Goal: Task Accomplishment & Management: Manage account settings

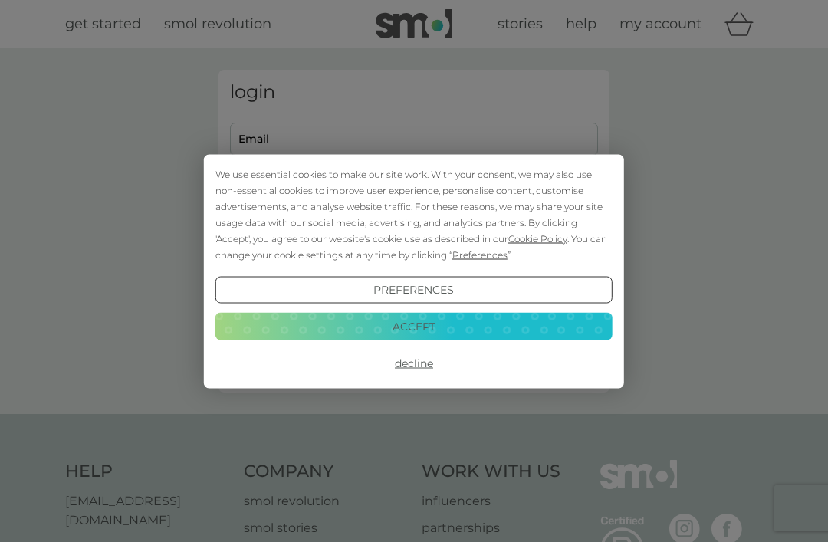
click at [481, 327] on button "Accept" at bounding box center [413, 327] width 397 height 28
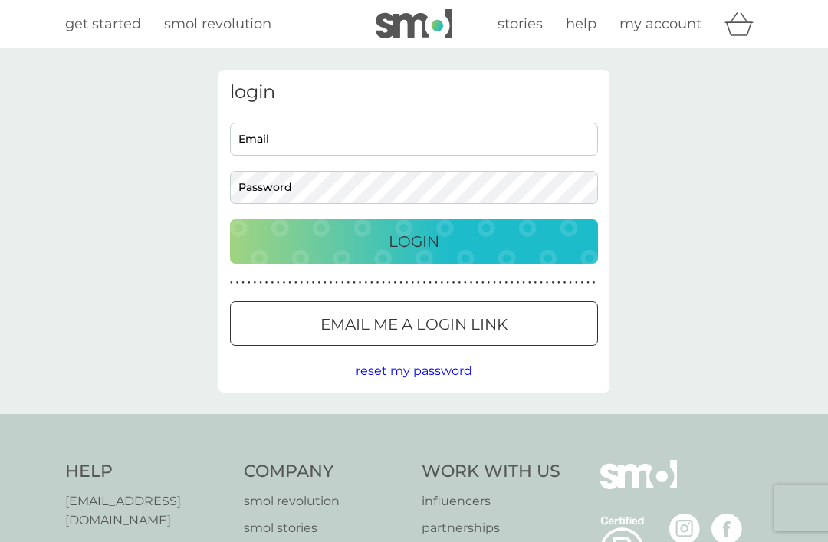
click at [285, 140] on input "Email" at bounding box center [414, 139] width 368 height 33
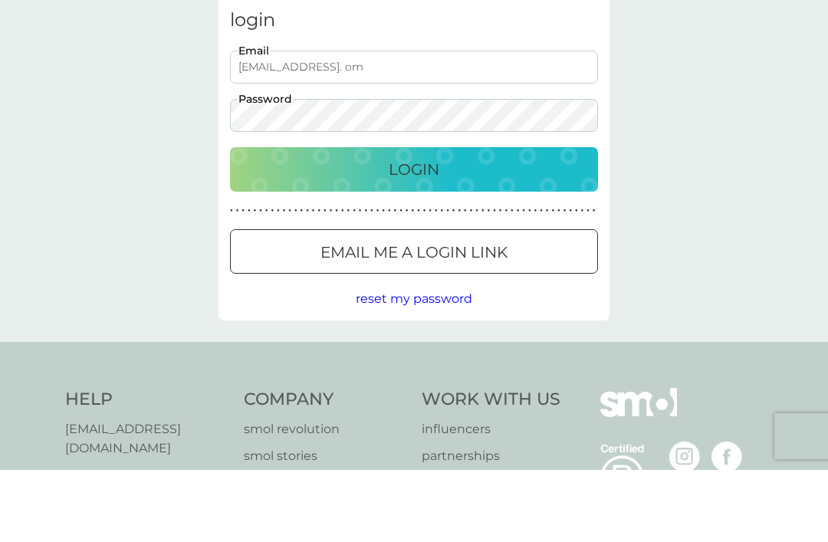
click at [403, 229] on p "Login" at bounding box center [414, 241] width 51 height 25
click at [409, 229] on p "Login" at bounding box center [414, 241] width 51 height 25
type input "denisek14@outlook.com"
click at [407, 229] on p "Login" at bounding box center [414, 241] width 51 height 25
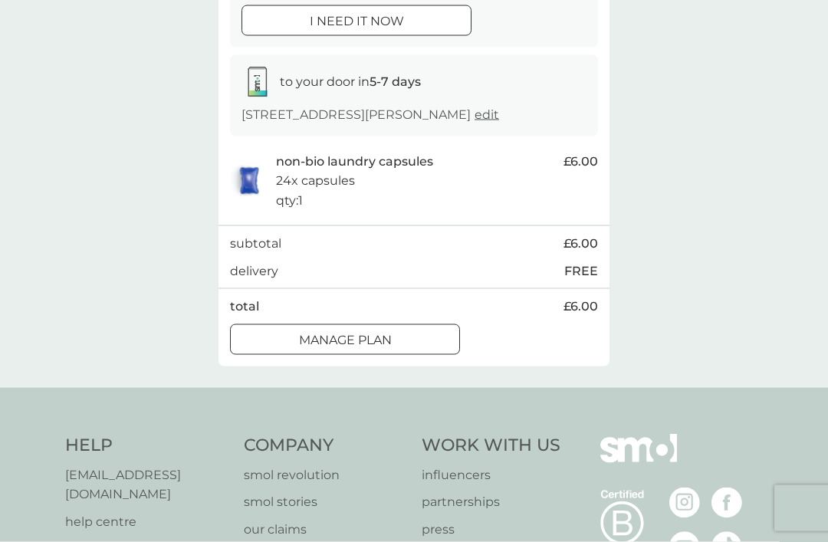
scroll to position [675, 0]
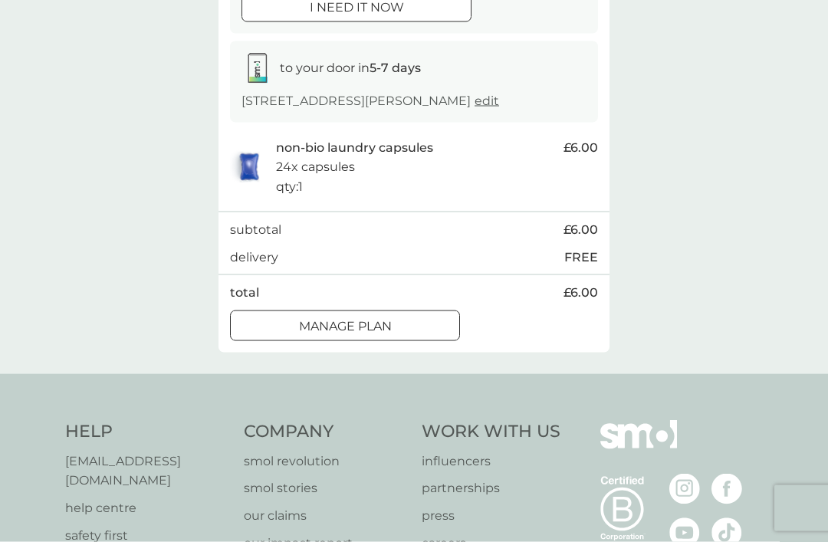
click at [352, 334] on div at bounding box center [344, 326] width 55 height 16
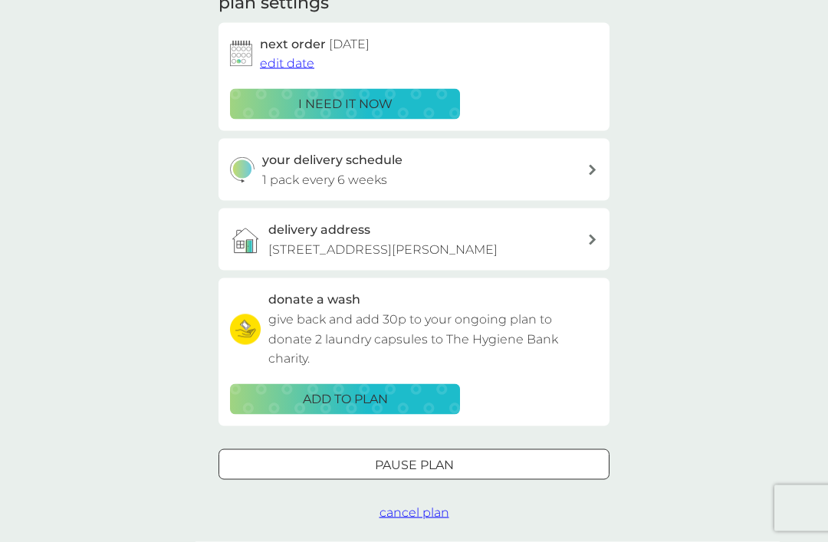
scroll to position [237, 0]
click at [581, 161] on div "your delivery schedule 1 pack every 6 weeks" at bounding box center [425, 168] width 326 height 39
select select "42"
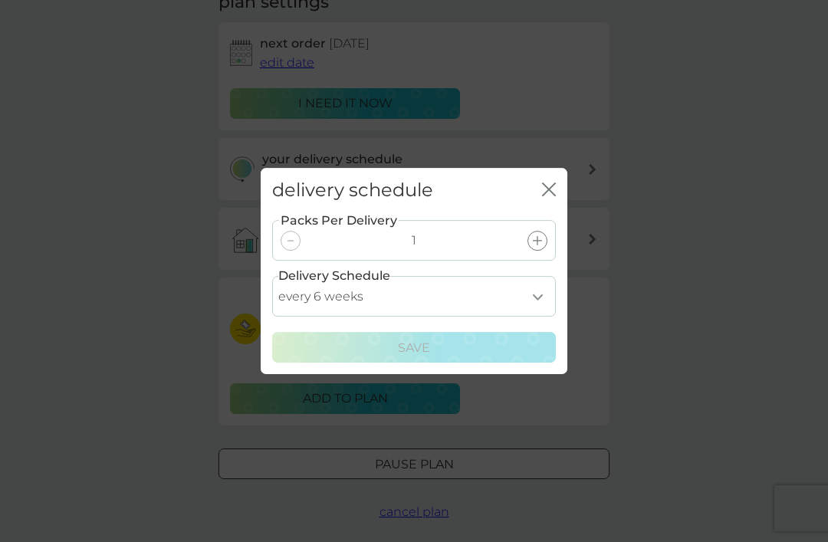
click at [294, 251] on div at bounding box center [291, 241] width 20 height 20
click at [550, 195] on icon "close" at bounding box center [552, 189] width 6 height 12
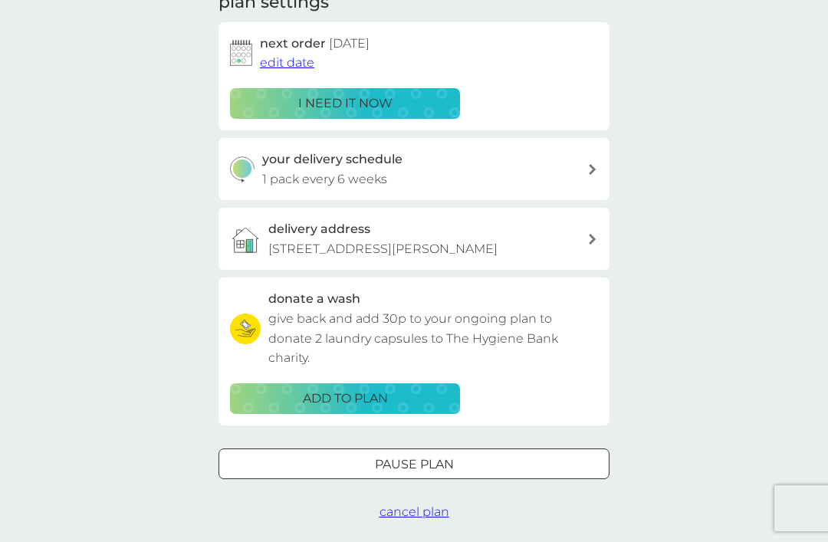
click at [417, 466] on p "Pause plan" at bounding box center [414, 465] width 79 height 20
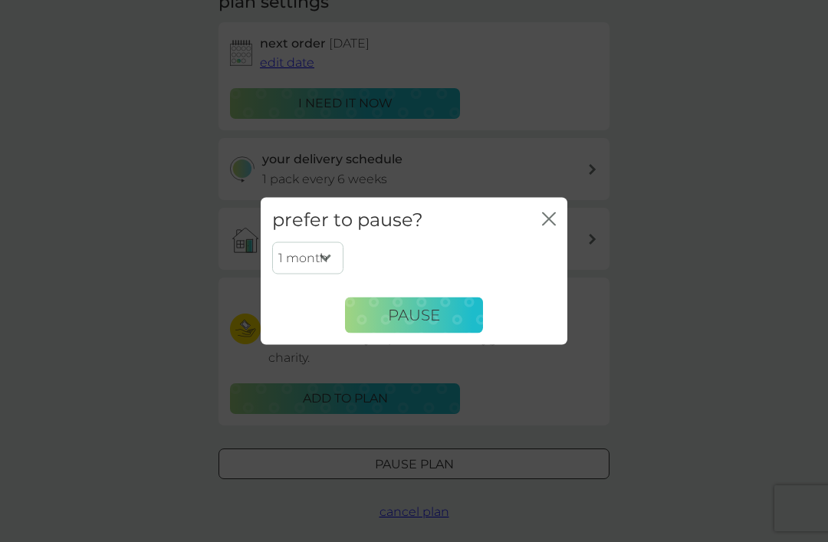
click at [323, 274] on select "1 month 2 months 3 months 4 months 5 months 6 months" at bounding box center [307, 258] width 71 height 32
click at [428, 324] on span "Pause" at bounding box center [414, 315] width 52 height 18
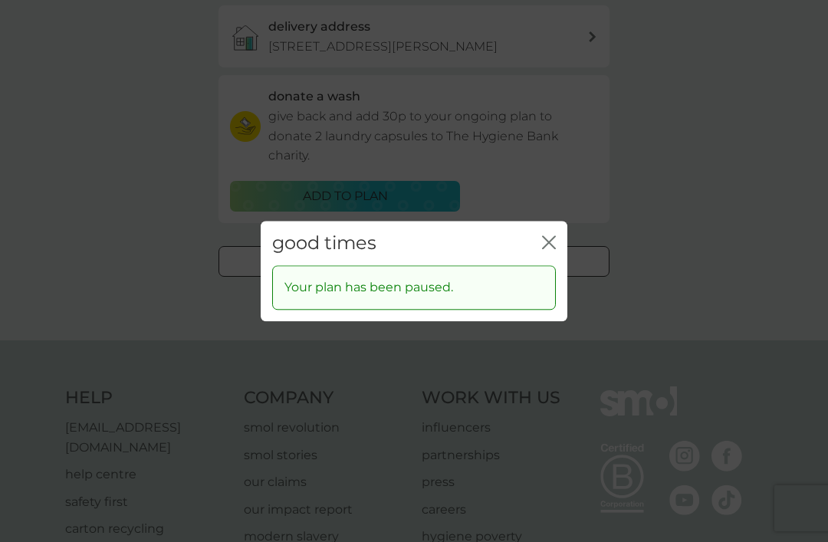
scroll to position [438, 0]
click at [549, 248] on icon "close" at bounding box center [552, 242] width 6 height 12
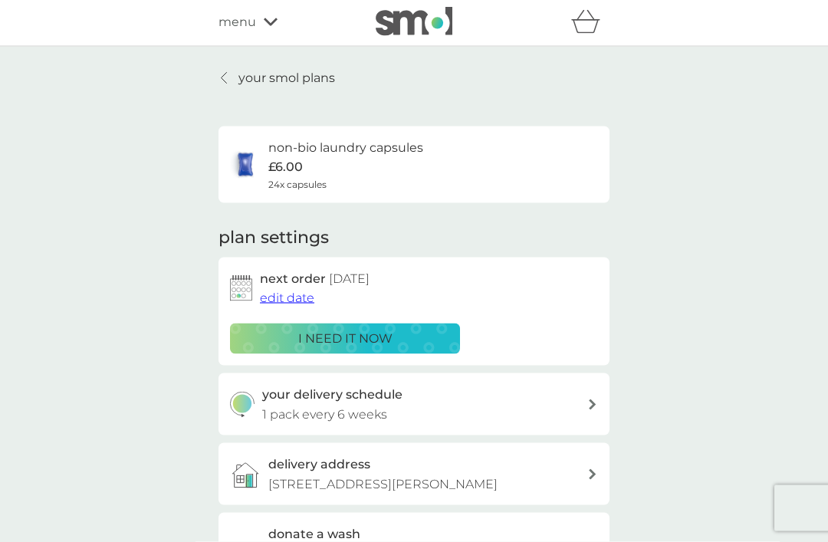
scroll to position [0, 0]
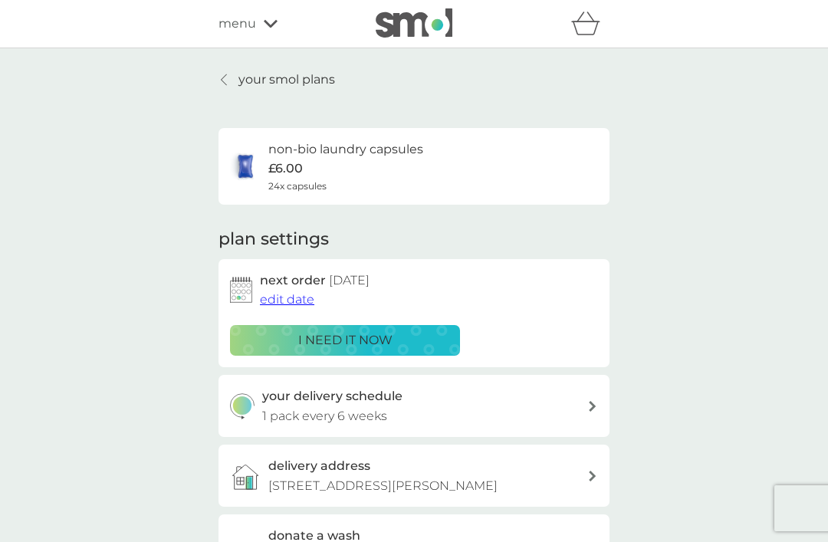
click at [252, 77] on p "your smol plans" at bounding box center [286, 80] width 97 height 20
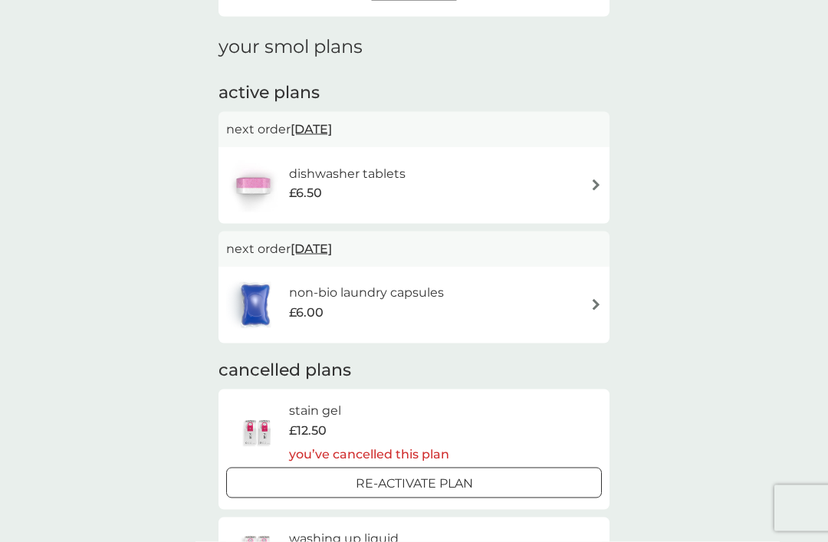
scroll to position [217, 0]
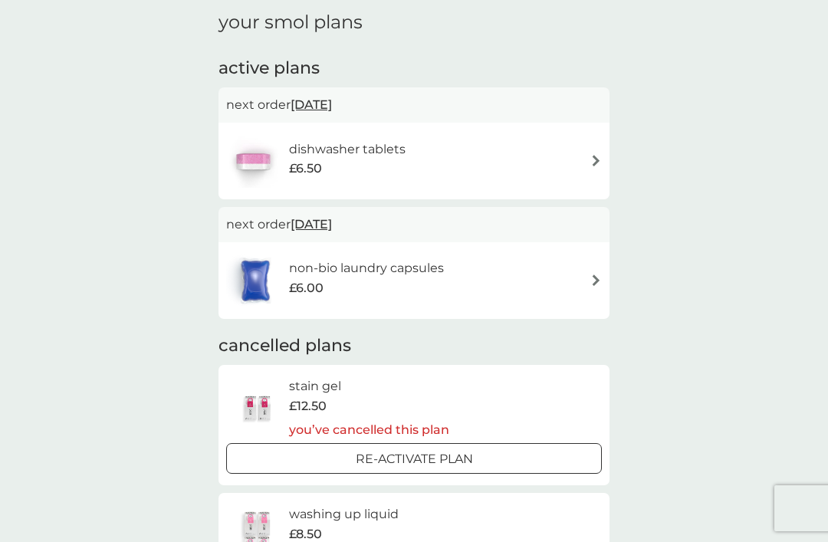
click at [591, 277] on img at bounding box center [595, 279] width 11 height 11
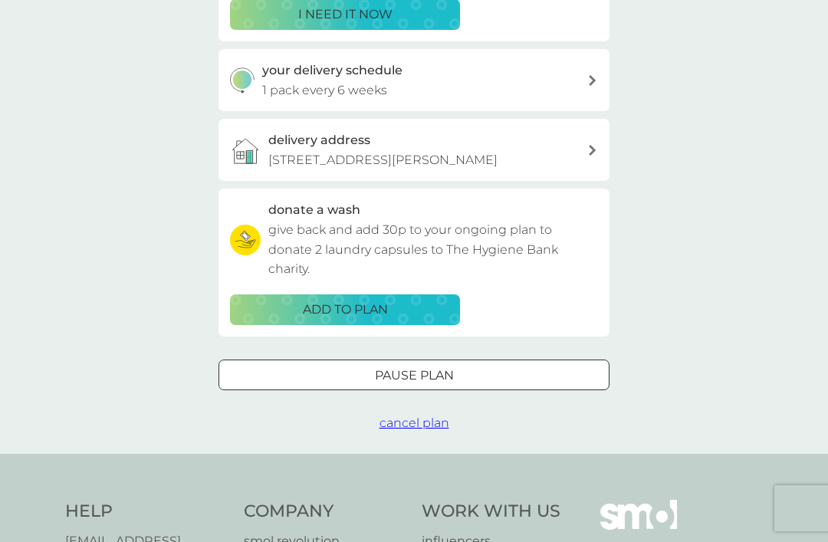
scroll to position [335, 0]
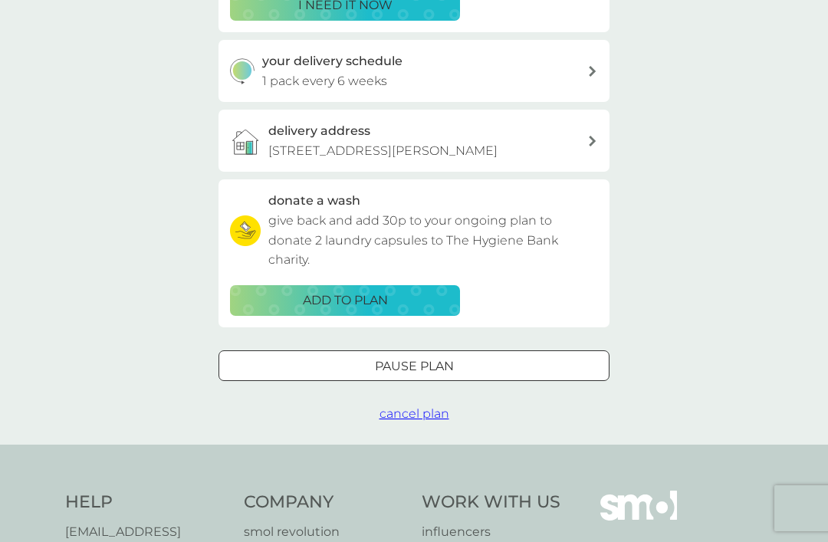
click at [413, 407] on span "cancel plan" at bounding box center [414, 413] width 70 height 15
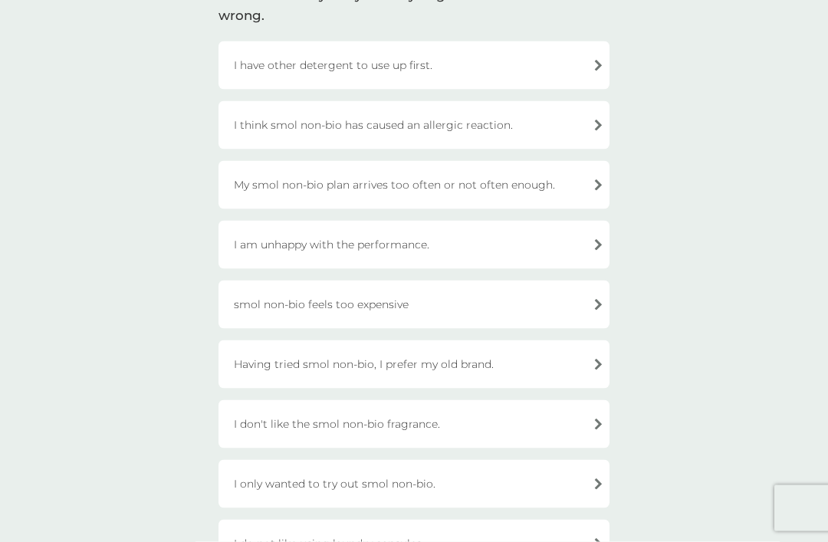
scroll to position [139, 0]
click at [592, 61] on div "I have other detergent to use up first." at bounding box center [413, 67] width 391 height 48
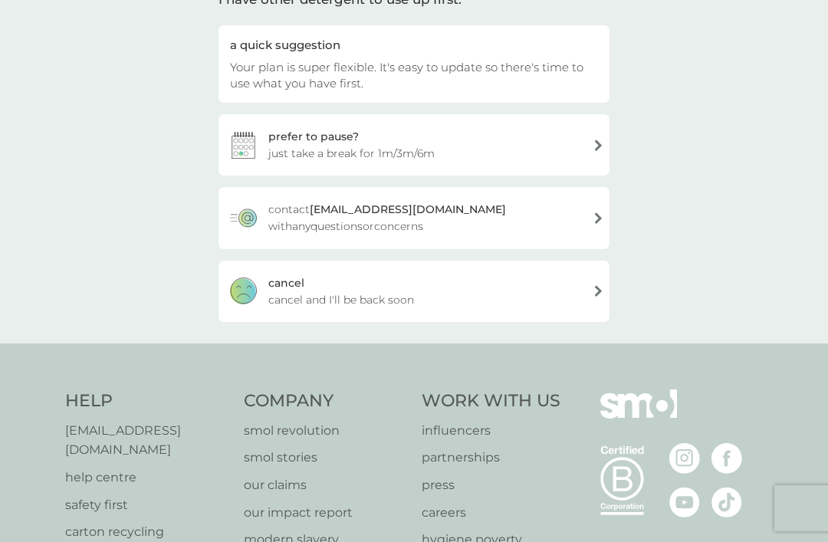
click at [585, 288] on div "[PERSON_NAME] and I'll be back soon" at bounding box center [413, 291] width 391 height 61
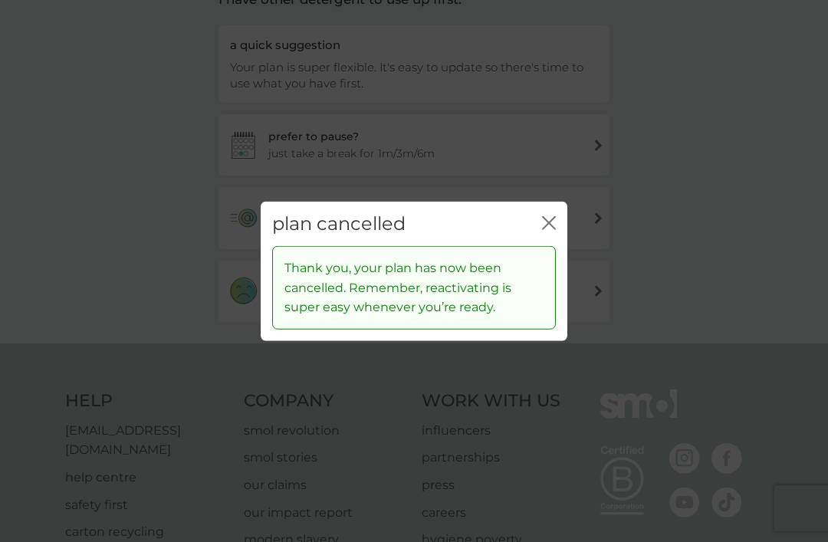
click at [546, 229] on icon "close" at bounding box center [549, 222] width 14 height 14
